Goal: Submit feedback/report problem: Submit feedback/report problem

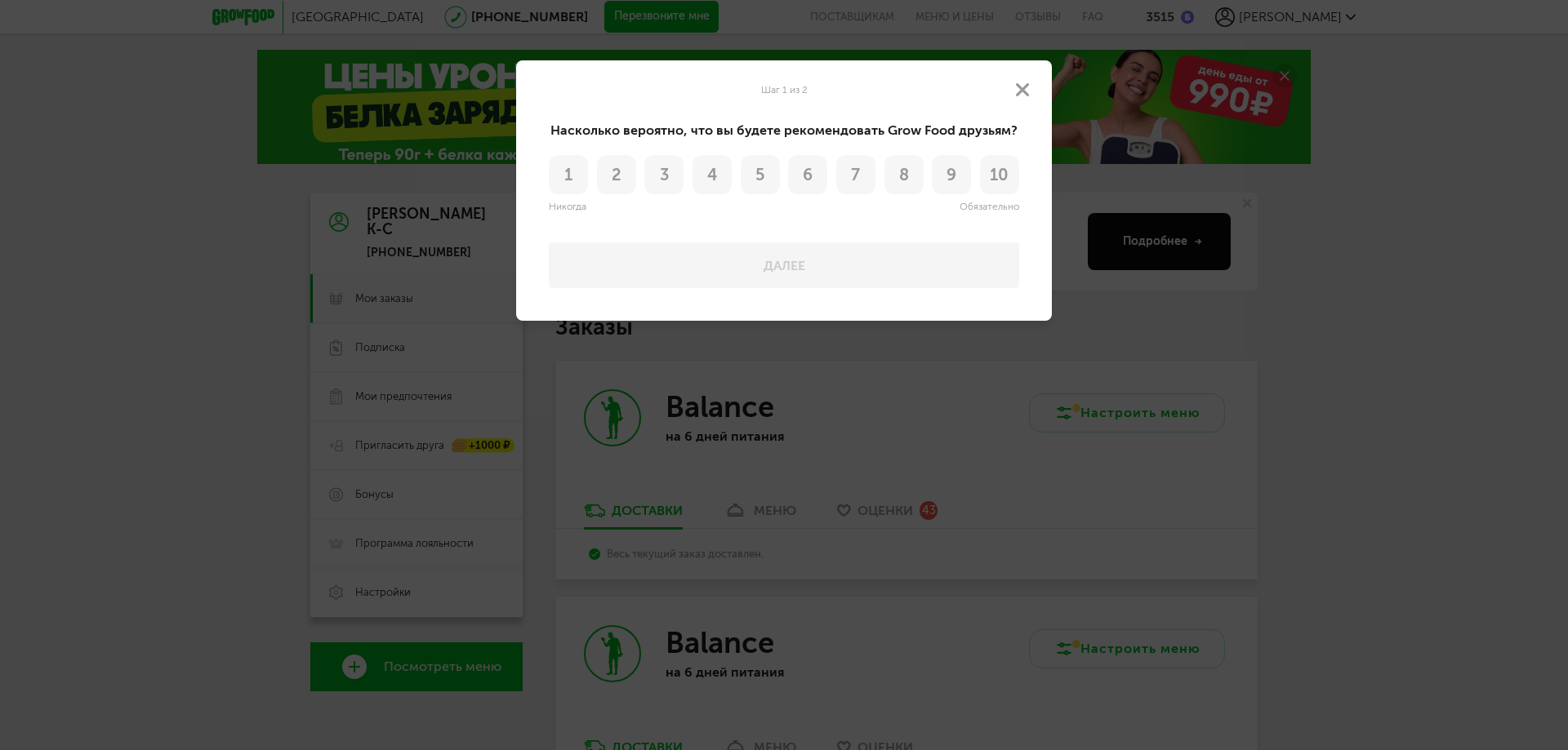
click at [902, 179] on span "8" at bounding box center [904, 174] width 10 height 16
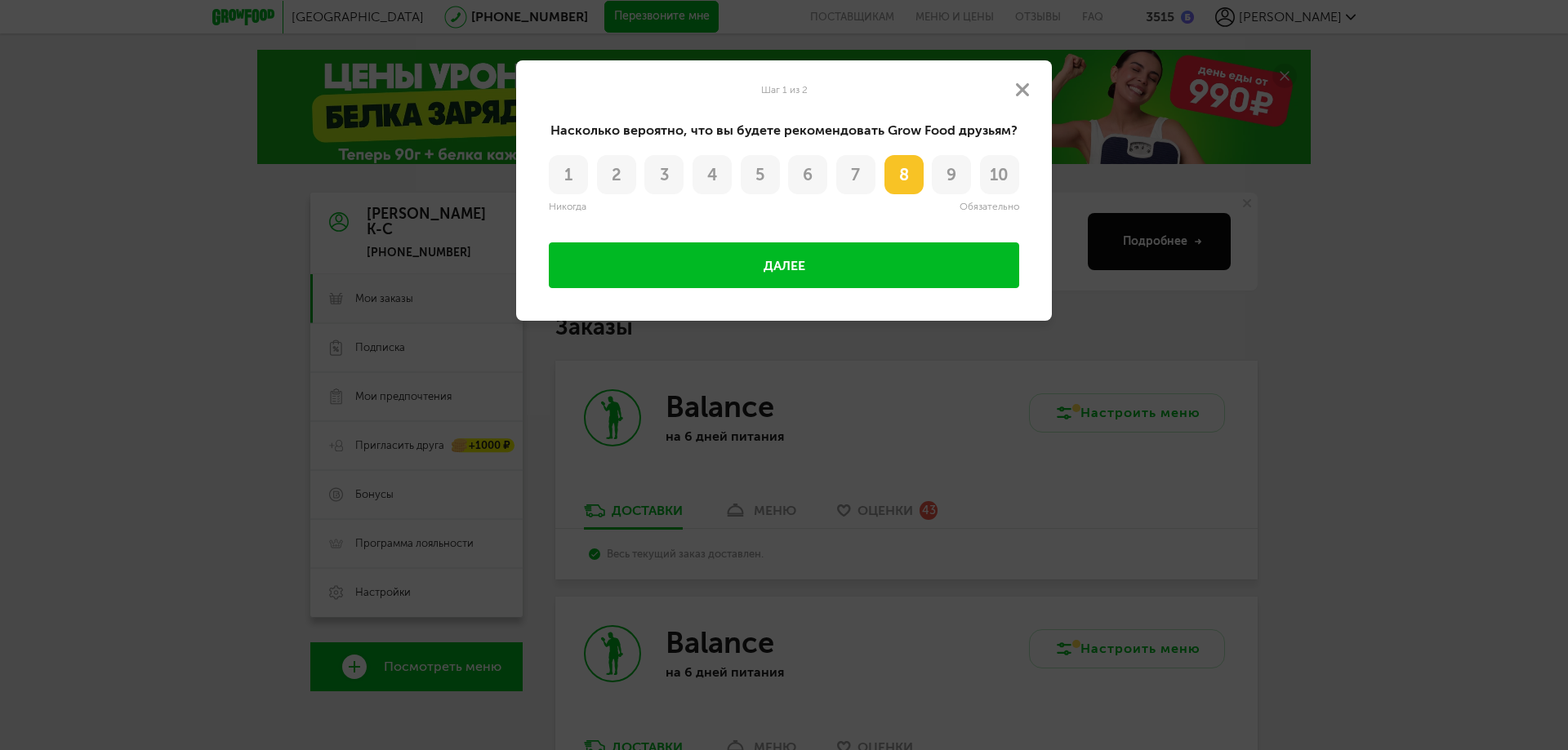
click at [930, 263] on button "Далее" at bounding box center [784, 265] width 471 height 46
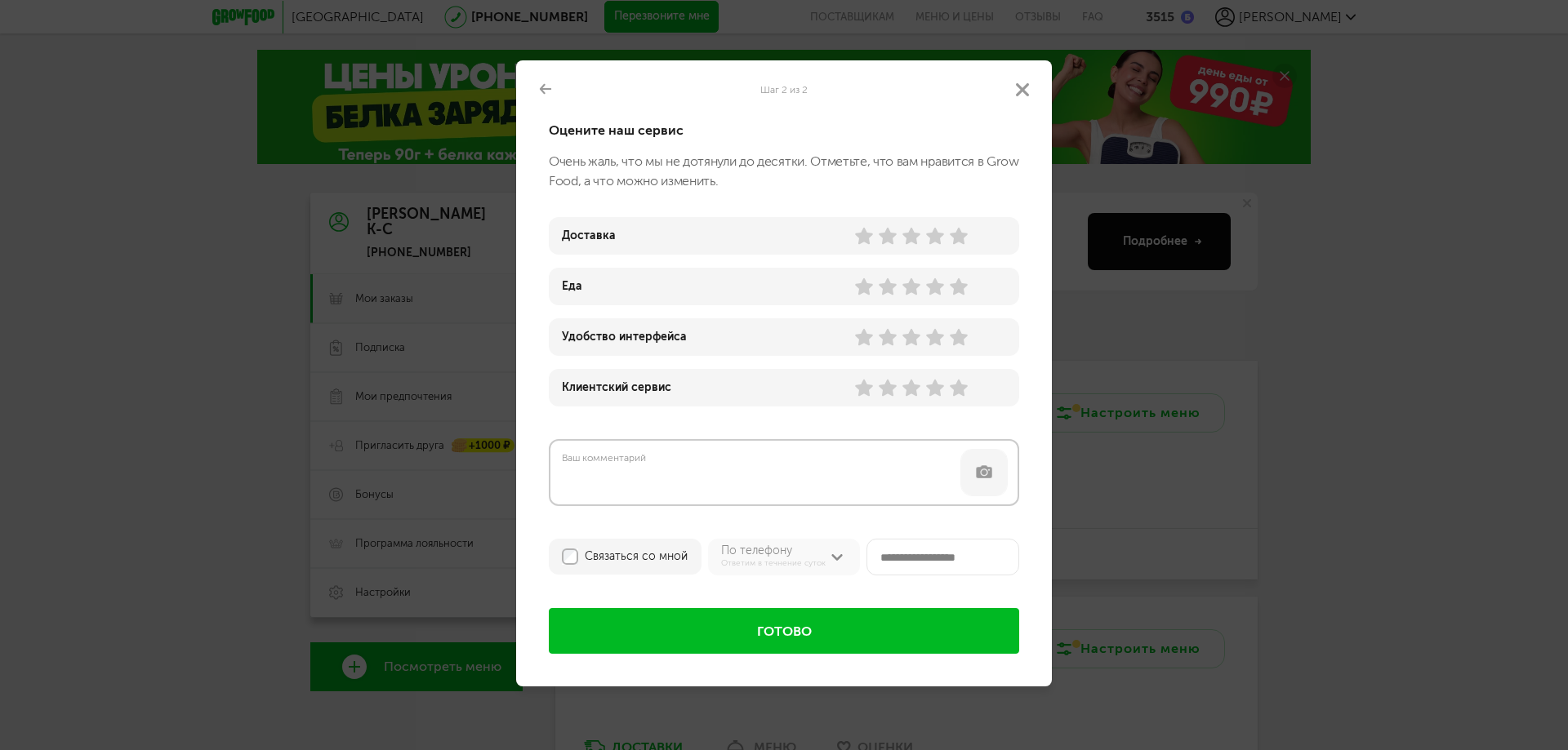
click at [958, 237] on use at bounding box center [959, 236] width 18 height 17
click at [930, 290] on icon at bounding box center [935, 286] width 18 height 18
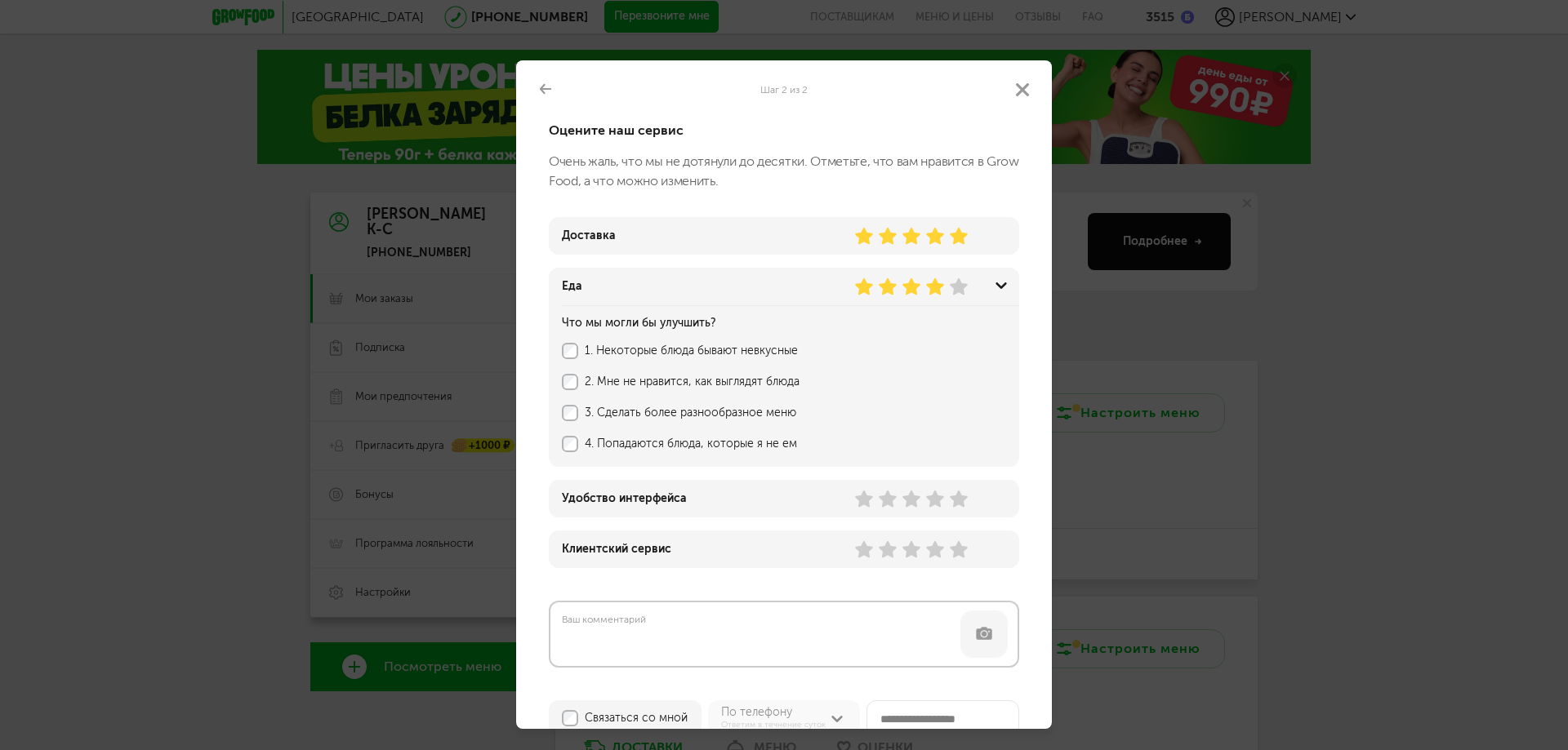
click at [580, 352] on div "1. Некоторые блюда бывают невкусные" at bounding box center [765, 351] width 406 height 16
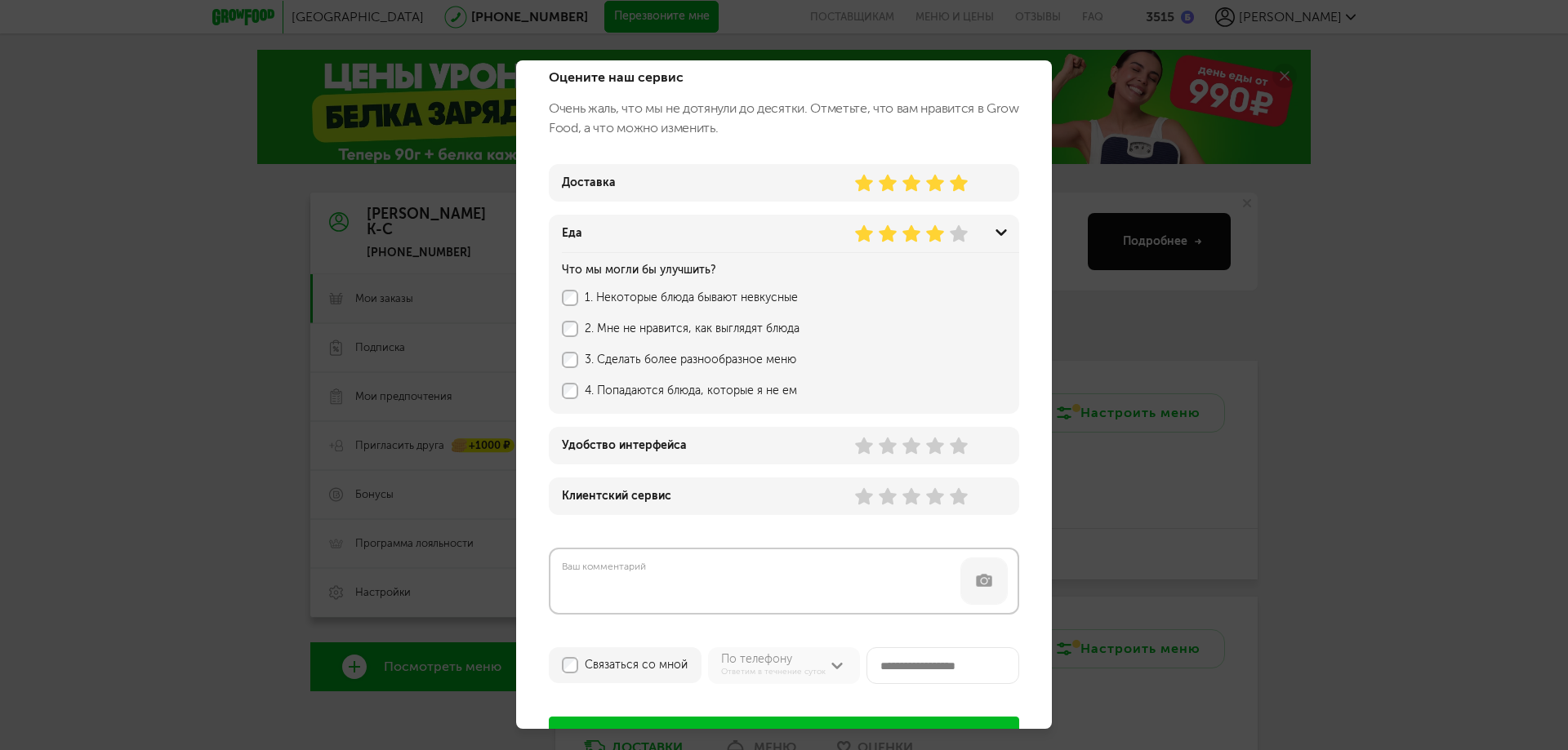
scroll to position [119, 0]
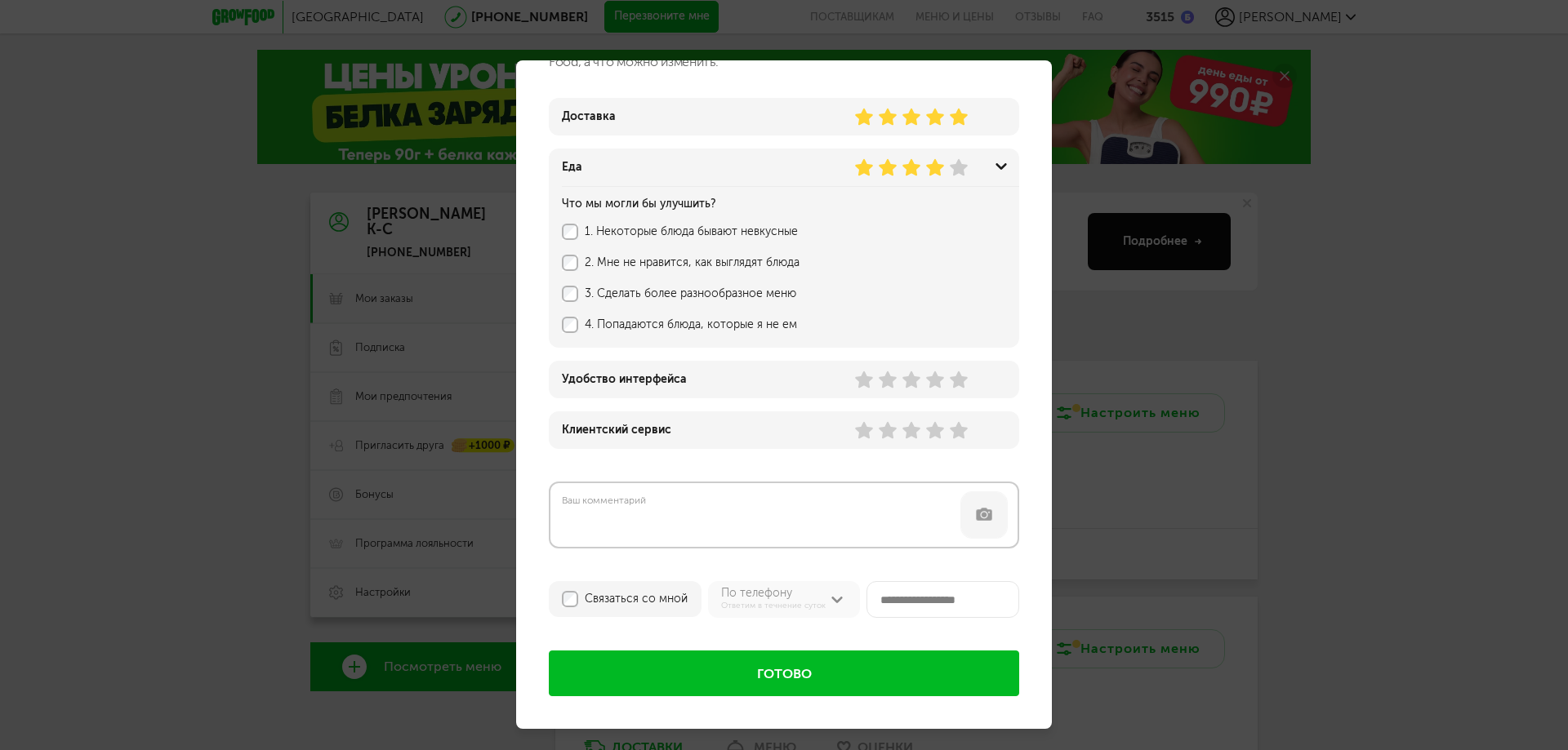
click at [921, 387] on div at bounding box center [911, 379] width 113 height 18
click at [916, 384] on use at bounding box center [911, 380] width 18 height 17
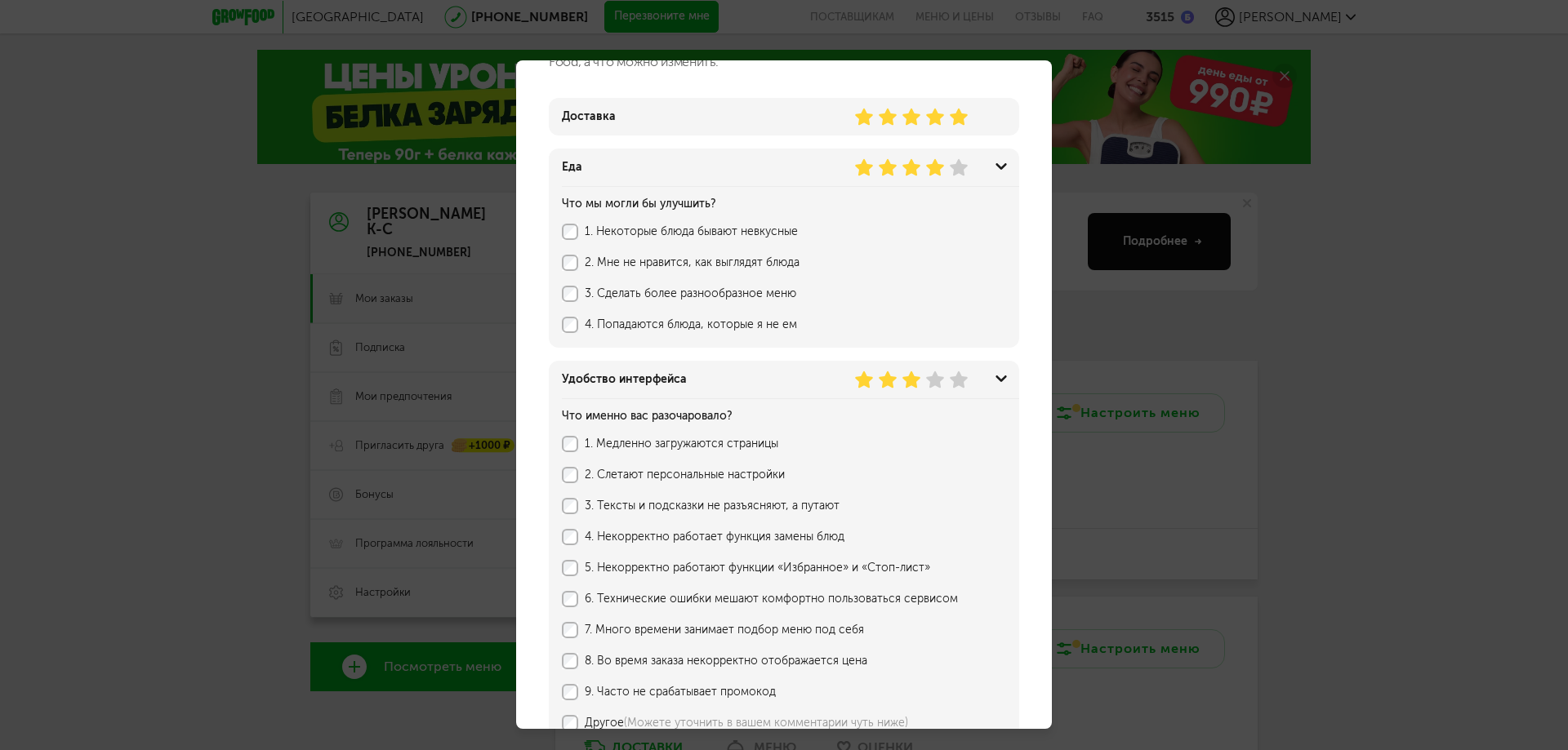
scroll to position [283, 0]
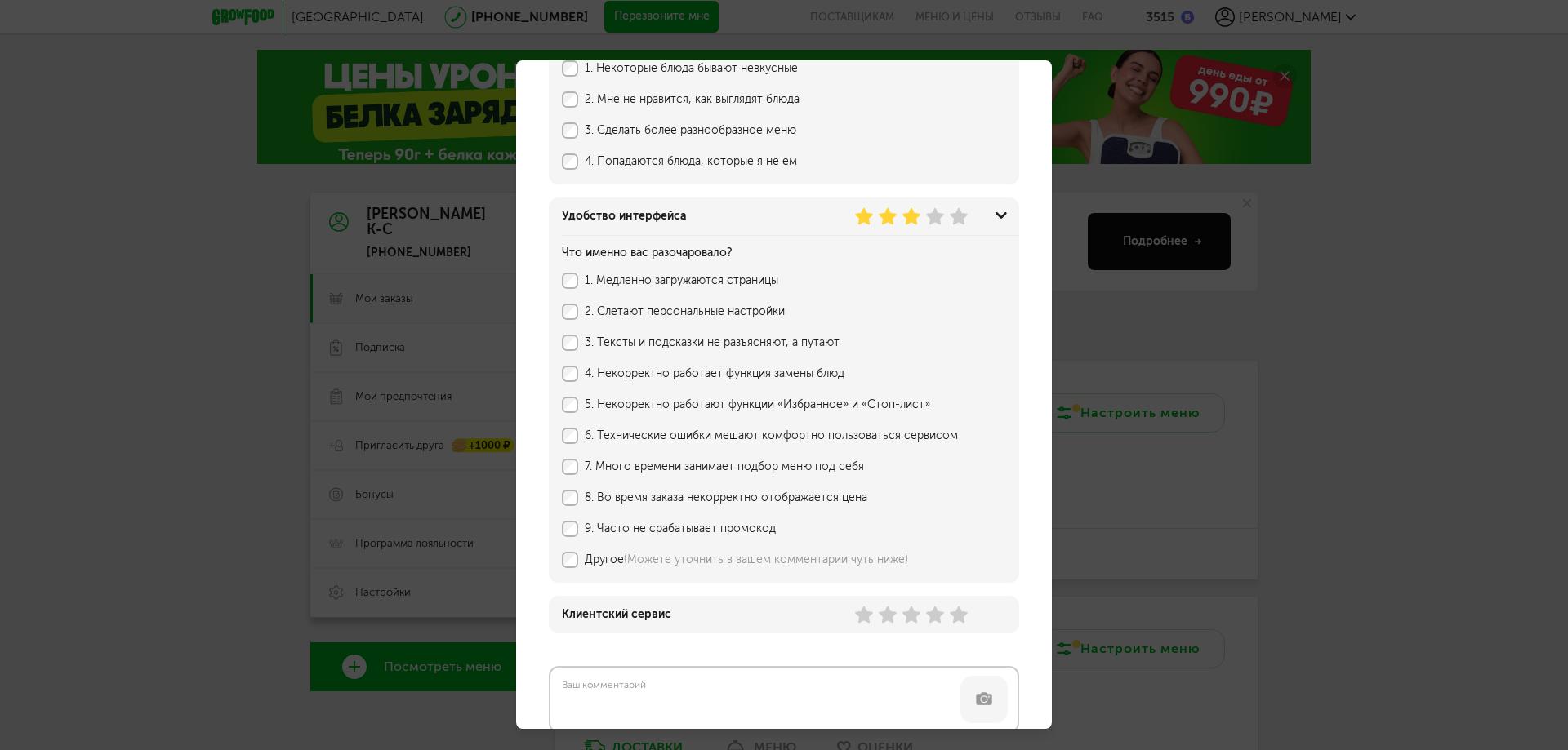
click at [583, 398] on div "5. Некорректно работают функции «Избранное» и «Стоп-лист»" at bounding box center [765, 404] width 406 height 16
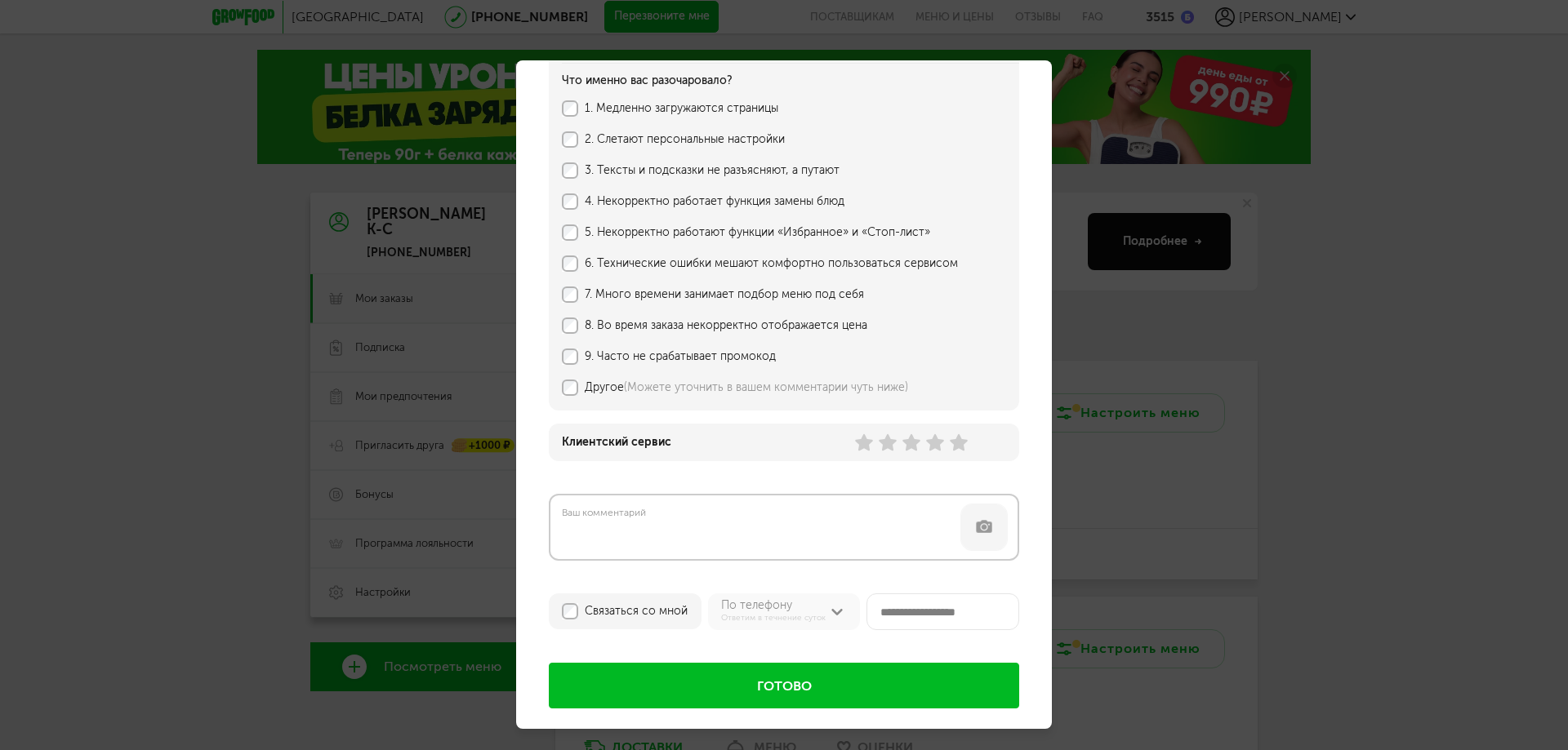
scroll to position [467, 0]
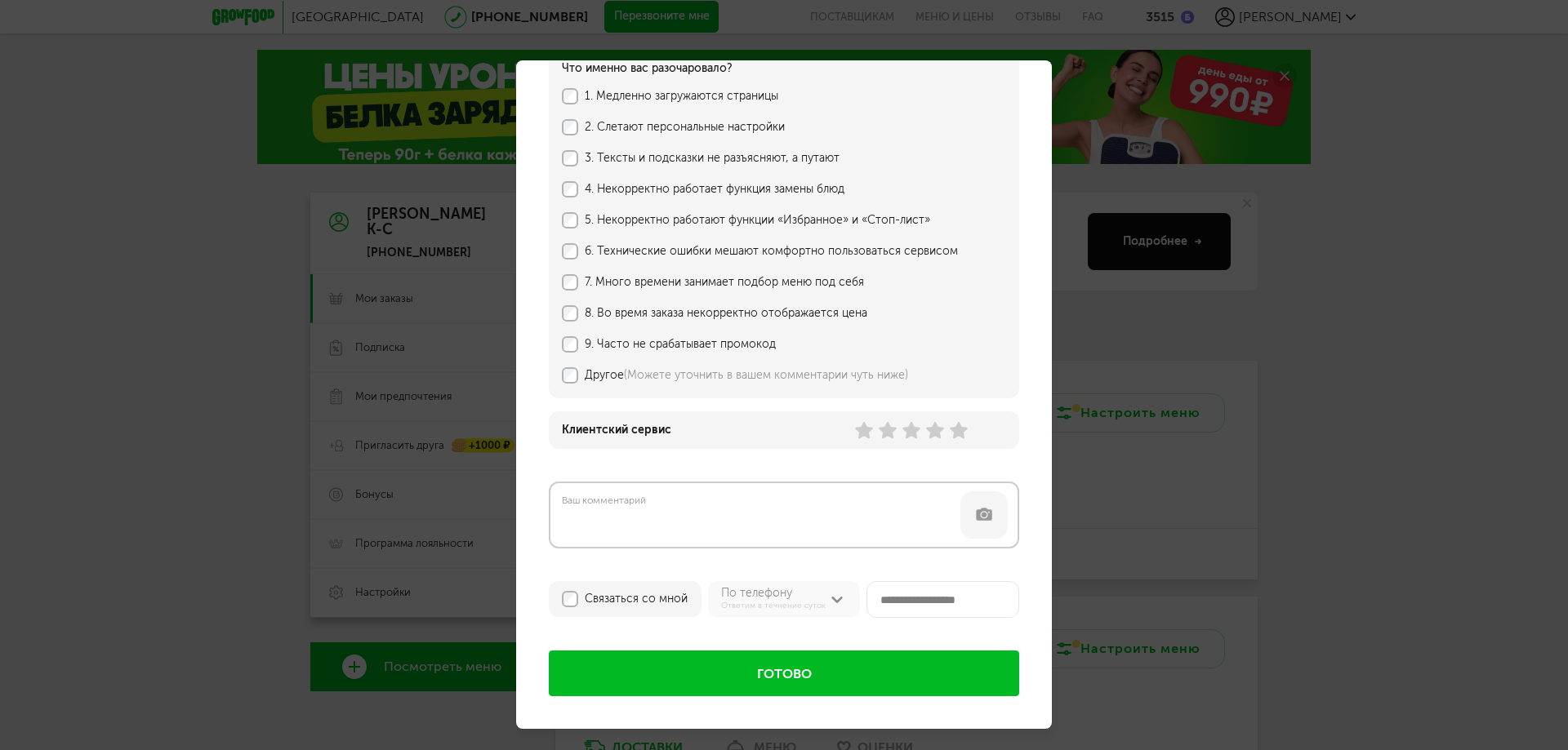
click at [939, 431] on use at bounding box center [935, 431] width 18 height 17
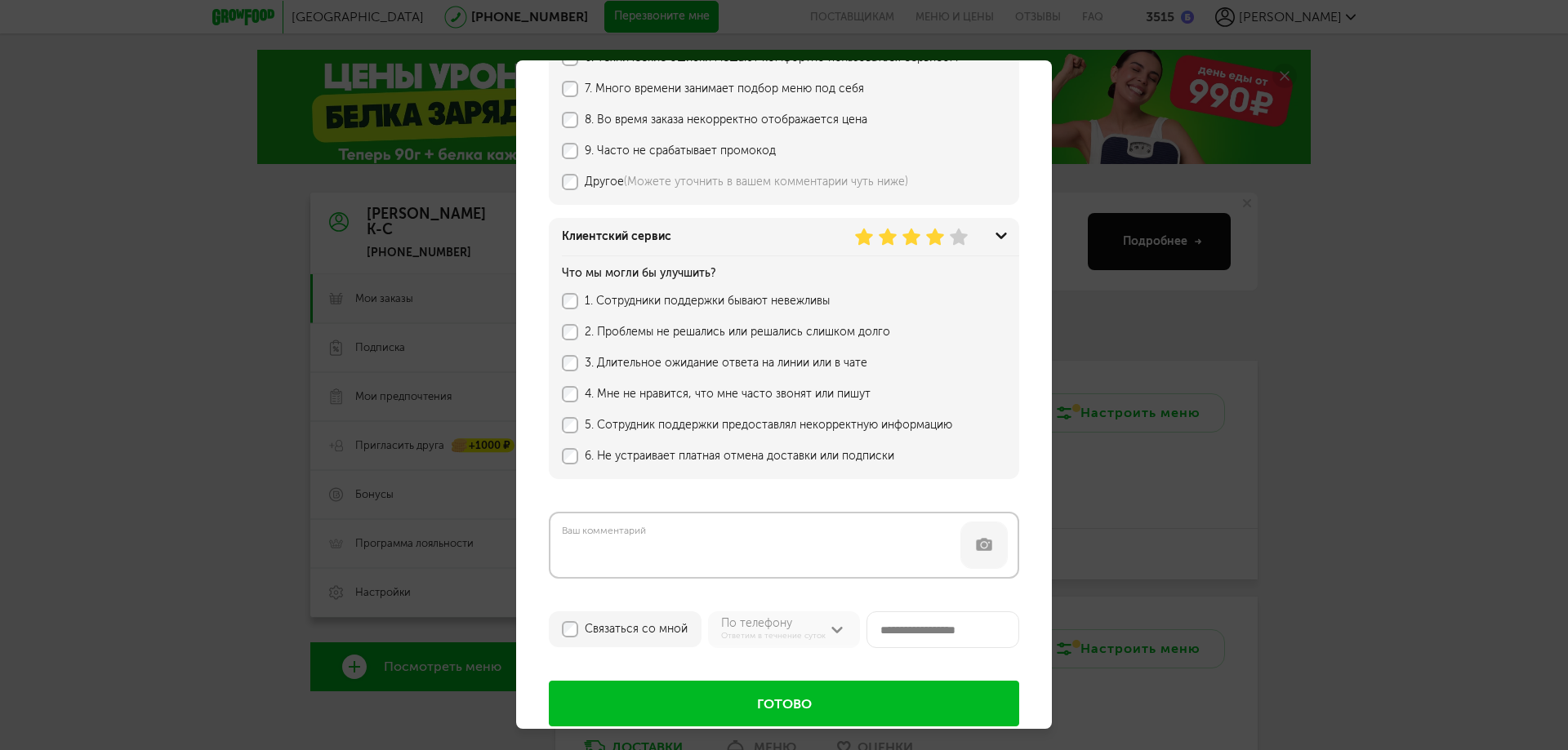
scroll to position [691, 0]
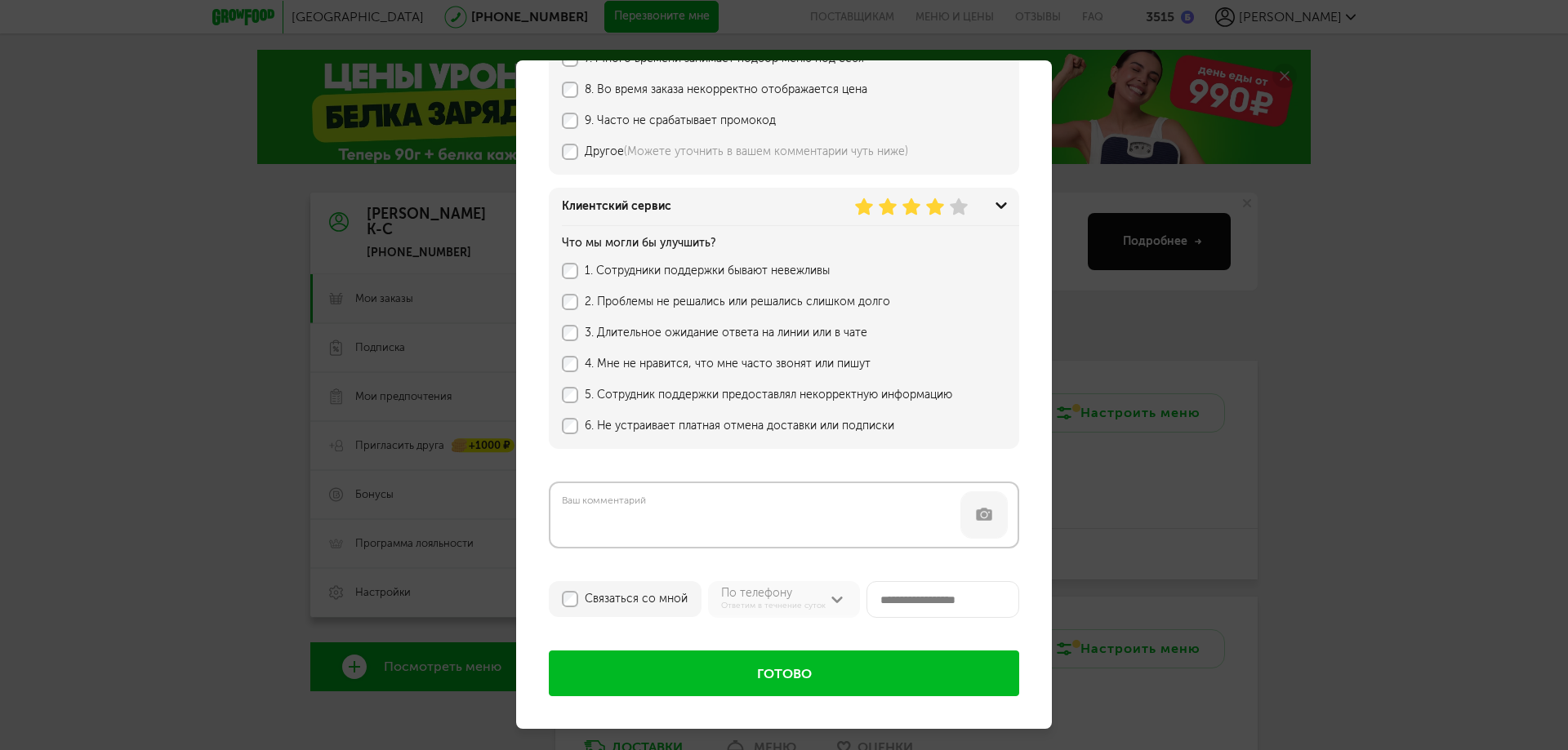
click at [787, 672] on button "Готово" at bounding box center [784, 674] width 471 height 46
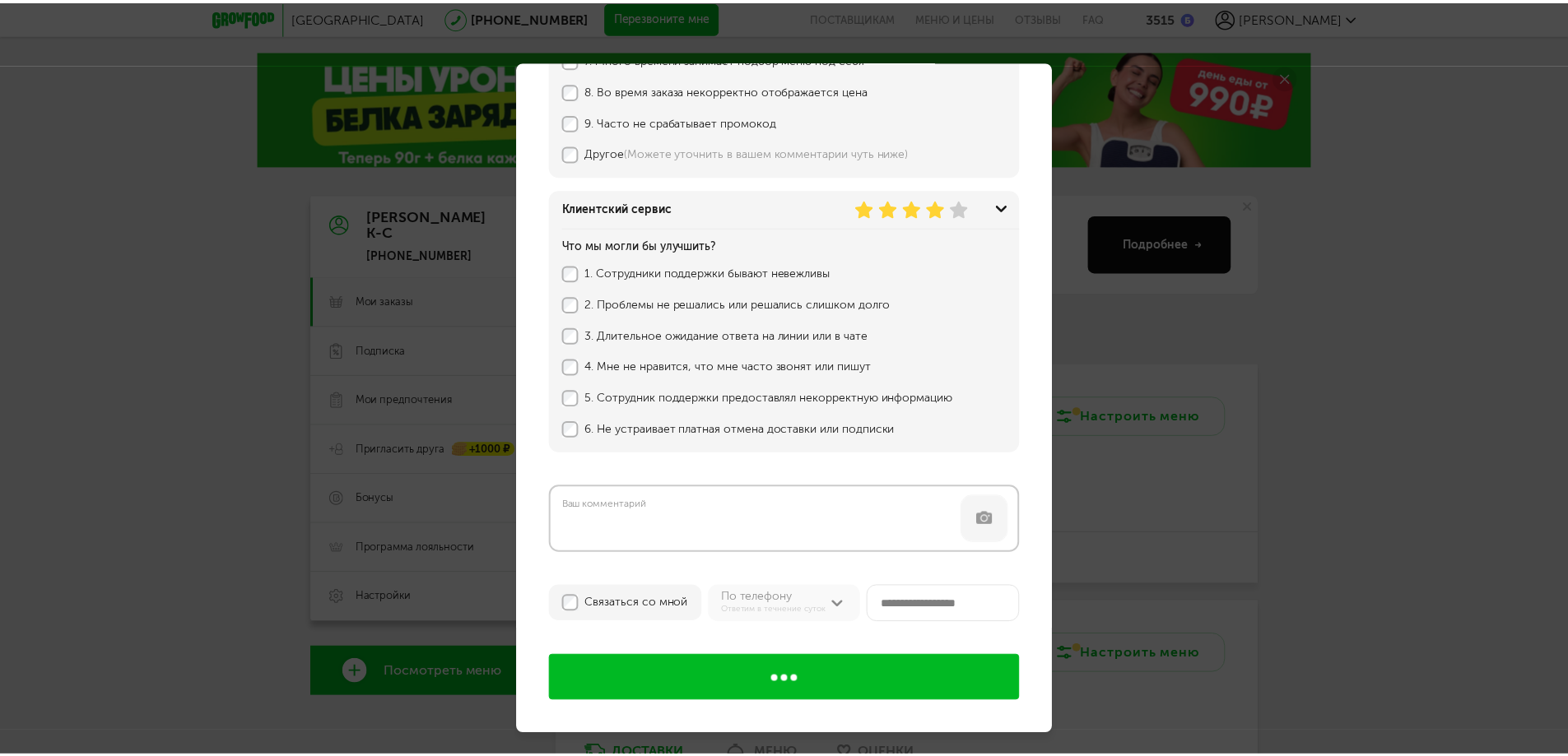
scroll to position [0, 0]
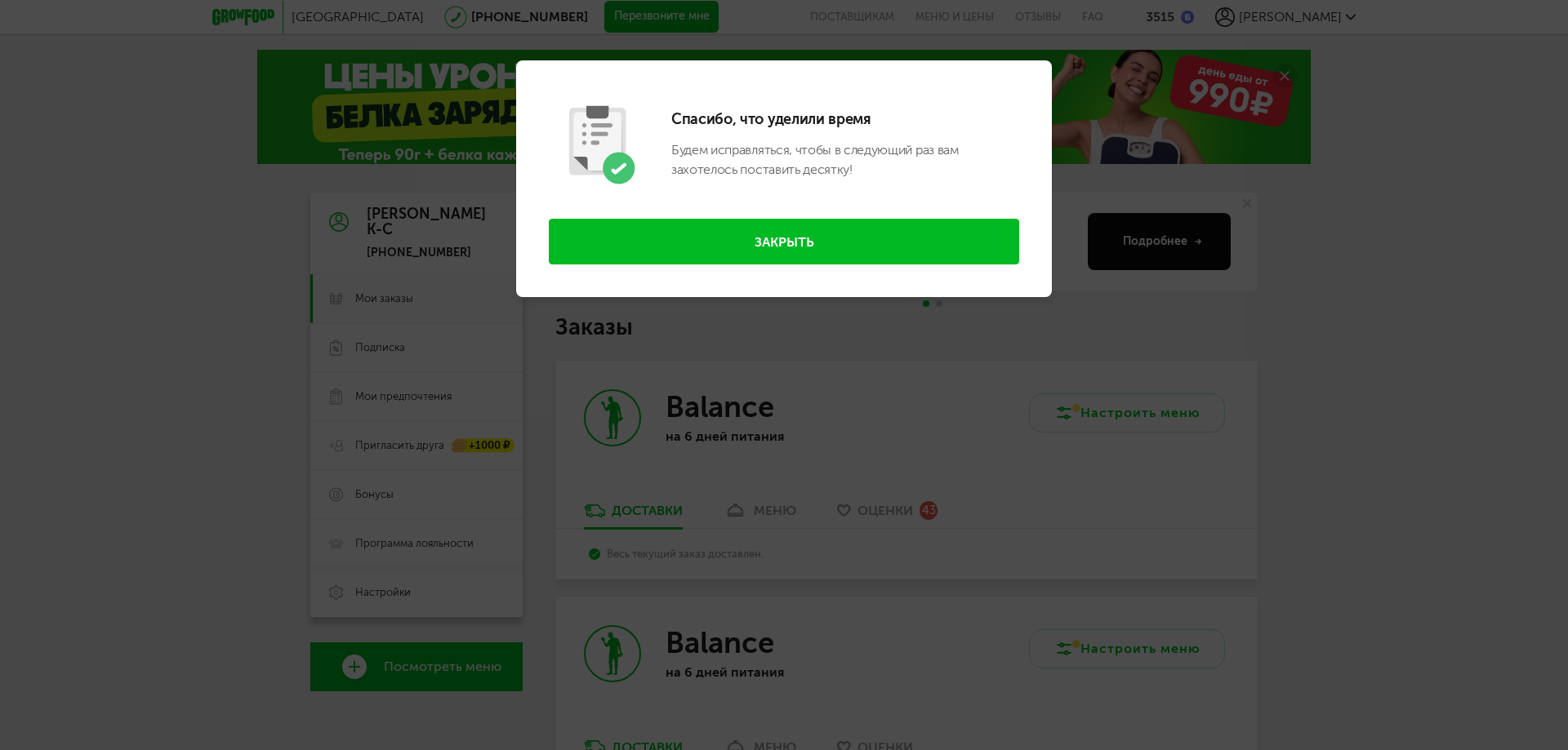
click at [835, 242] on button "Закрыть" at bounding box center [784, 242] width 471 height 46
